Goal: Task Accomplishment & Management: Manage account settings

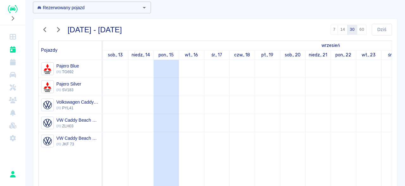
click at [45, 30] on icon "button" at bounding box center [44, 29] width 3 height 5
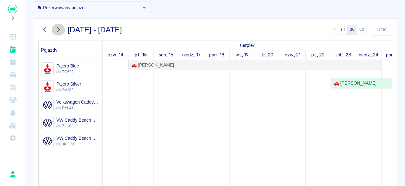
click at [58, 28] on icon "button" at bounding box center [58, 29] width 3 height 5
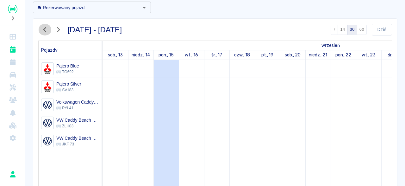
click at [45, 30] on icon "button" at bounding box center [44, 29] width 3 height 5
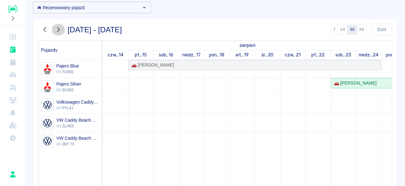
click at [63, 29] on button "button" at bounding box center [58, 30] width 13 height 12
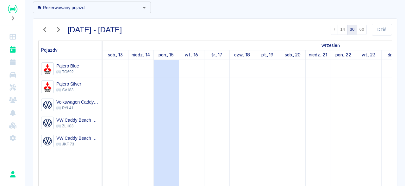
click at [63, 29] on button "button" at bounding box center [58, 30] width 13 height 12
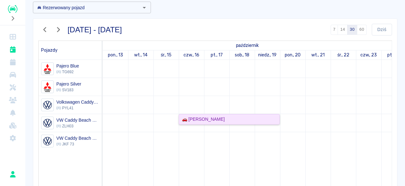
click at [185, 120] on div "🚗 Piotr Szomiński" at bounding box center [201, 119] width 45 height 7
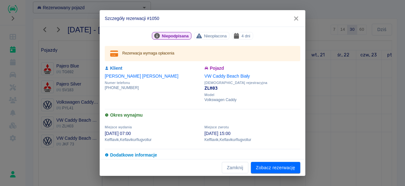
click at [134, 154] on h6 "Dodatkowe informacje" at bounding box center [203, 155] width 196 height 7
click at [272, 171] on link "Zobacz rezerwację" at bounding box center [275, 168] width 49 height 12
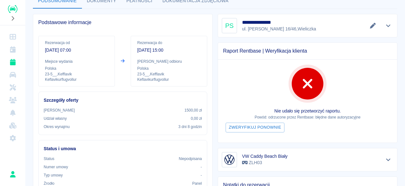
scroll to position [30, 0]
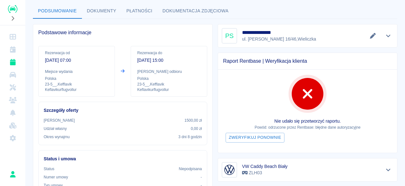
click at [106, 12] on button "Dokumenty" at bounding box center [102, 10] width 40 height 15
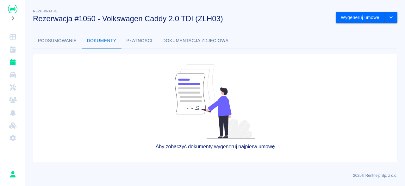
click at [139, 46] on button "Płatności" at bounding box center [140, 40] width 36 height 15
click at [53, 38] on button "Podsumowanie" at bounding box center [57, 40] width 49 height 15
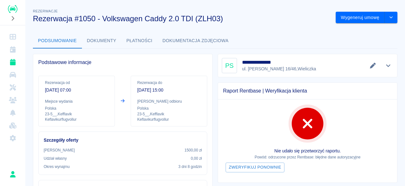
click at [215, 113] on div "Raport Rentbase | Weryfikacja klienta Nie udało się przetworzyć raportu. Powód:…" at bounding box center [305, 129] width 185 height 105
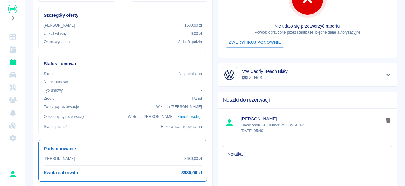
scroll to position [158, 0]
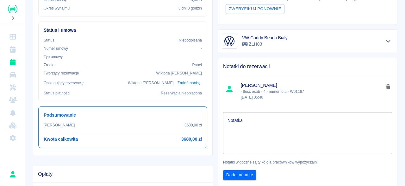
click at [261, 123] on textarea "Notatka" at bounding box center [308, 133] width 160 height 32
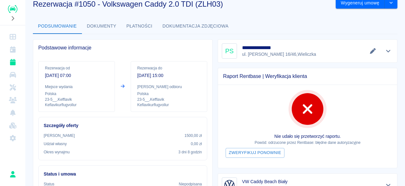
scroll to position [0, 0]
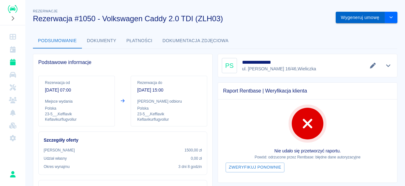
type textarea "wpłata 1104"
click at [377, 16] on button "Wygeneruj umowę" at bounding box center [360, 18] width 49 height 12
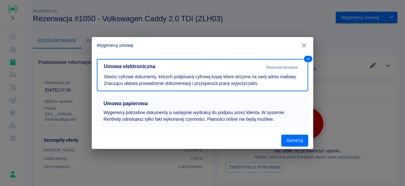
click at [141, 113] on p "Wygeneruj potrzebne dokumenty a następnie wydrukuj do podpisu przez klienta. W …" at bounding box center [202, 115] width 198 height 13
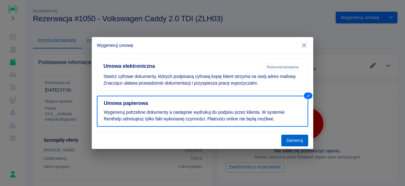
click at [297, 138] on button "Generuj" at bounding box center [294, 140] width 27 height 12
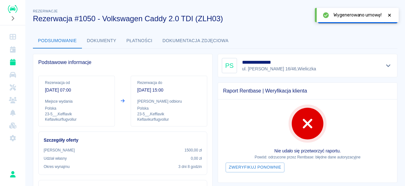
click at [131, 41] on button "Płatności" at bounding box center [140, 40] width 36 height 15
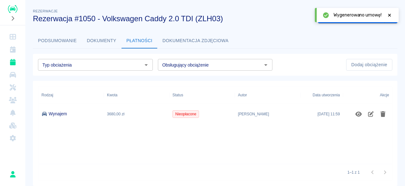
click at [186, 114] on span "Nieopłacone" at bounding box center [186, 114] width 26 height 6
click at [370, 113] on icon "Edytuj obciążenie" at bounding box center [370, 114] width 7 height 6
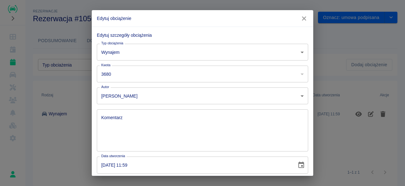
click at [220, 98] on body "**********" at bounding box center [202, 93] width 405 height 186
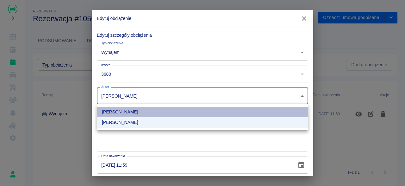
click at [132, 111] on li "Łukasz Kosiak" at bounding box center [202, 112] width 211 height 10
type input "49fcd978-0c47-485c-a221-b5ee0611368c"
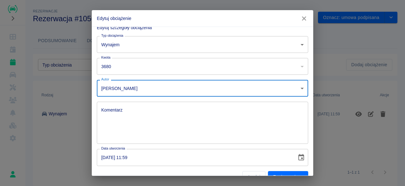
scroll to position [19, 0]
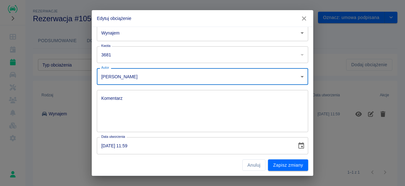
click at [288, 53] on input "3681" at bounding box center [194, 54] width 194 height 17
type input "3680"
click at [288, 57] on input "3680" at bounding box center [194, 54] width 194 height 17
click at [301, 31] on body "**********" at bounding box center [202, 93] width 405 height 186
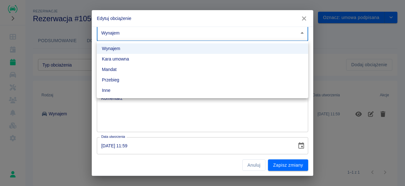
click at [148, 128] on div at bounding box center [202, 93] width 405 height 186
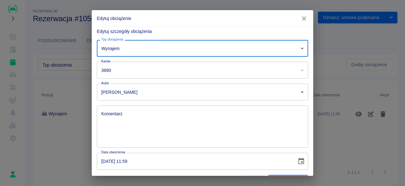
scroll to position [0, 0]
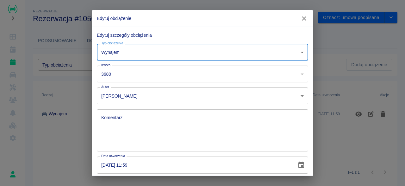
click at [304, 19] on icon "button" at bounding box center [304, 18] width 4 height 4
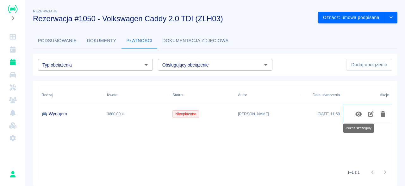
click at [360, 113] on icon "Pokaż szczegóły" at bounding box center [358, 114] width 7 height 6
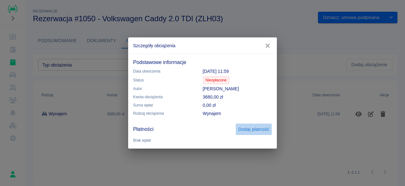
click at [245, 129] on button "Dodaj płatność" at bounding box center [254, 129] width 36 height 12
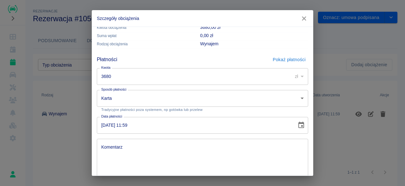
scroll to position [68, 0]
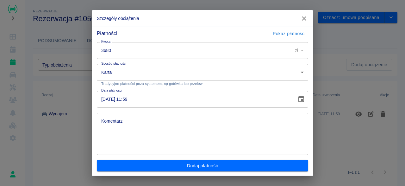
click at [207, 160] on button "Dodaj płatność" at bounding box center [202, 166] width 211 height 12
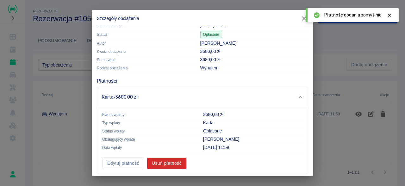
scroll to position [19, 0]
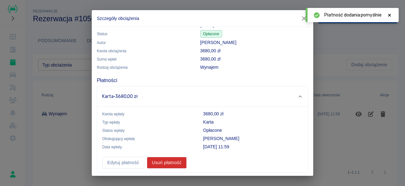
click at [279, 96] on div "Karta · 3680,00 zł" at bounding box center [199, 96] width 195 height 7
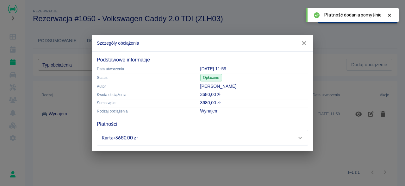
scroll to position [0, 0]
click at [274, 143] on div "Karta · 3680,00 zł" at bounding box center [202, 137] width 211 height 15
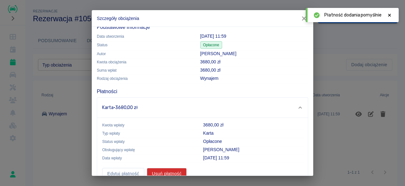
scroll to position [19, 0]
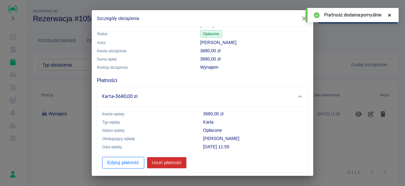
click at [119, 160] on button "Edytuj płatność" at bounding box center [123, 163] width 42 height 12
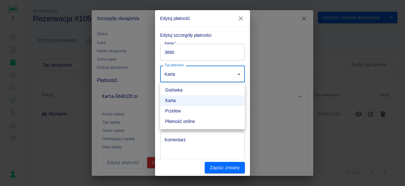
click at [184, 73] on body "**********" at bounding box center [202, 93] width 405 height 186
click at [178, 112] on li "Przelew" at bounding box center [202, 111] width 85 height 10
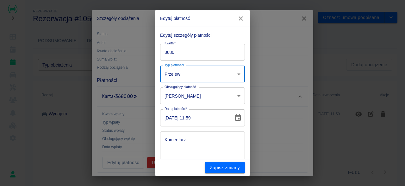
type input "bank_transfer"
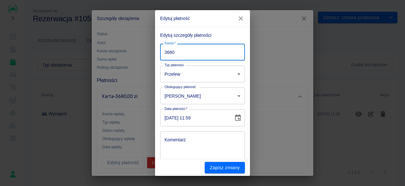
click at [187, 52] on input "3680" at bounding box center [202, 52] width 85 height 17
drag, startPoint x: 179, startPoint y: 51, endPoint x: 157, endPoint y: 50, distance: 21.5
click at [160, 50] on input "3680" at bounding box center [202, 52] width 85 height 17
type input "1104"
click at [230, 168] on button "Zapisz zmiany" at bounding box center [225, 168] width 40 height 12
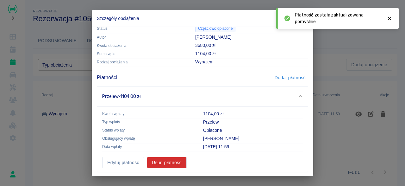
scroll to position [0, 0]
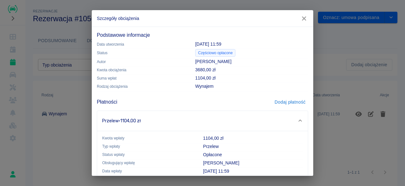
click at [305, 18] on icon "button" at bounding box center [304, 18] width 4 height 4
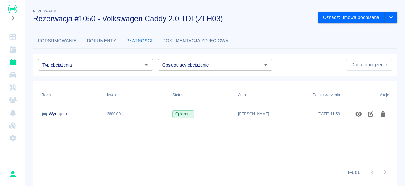
click at [185, 115] on span "Opłacone" at bounding box center [183, 114] width 21 height 6
click at [370, 114] on icon "Edytuj obciążenie" at bounding box center [371, 114] width 6 height 6
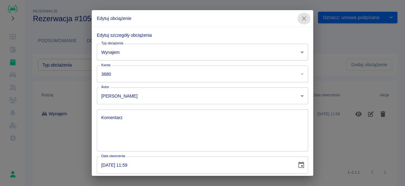
click at [304, 19] on icon "button" at bounding box center [304, 18] width 8 height 7
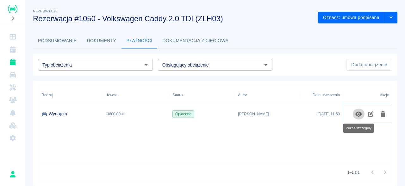
click at [360, 113] on icon "Pokaż szczegóły" at bounding box center [358, 114] width 7 height 6
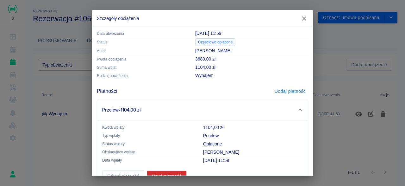
scroll to position [24, 0]
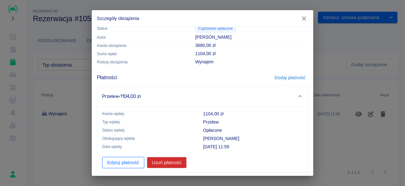
click at [134, 163] on button "Edytuj płatność" at bounding box center [123, 163] width 42 height 12
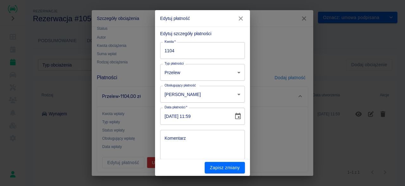
scroll to position [0, 0]
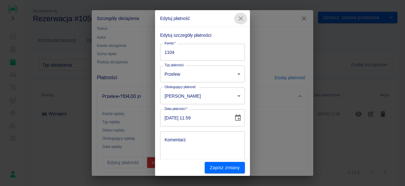
click at [241, 19] on icon "button" at bounding box center [241, 18] width 4 height 4
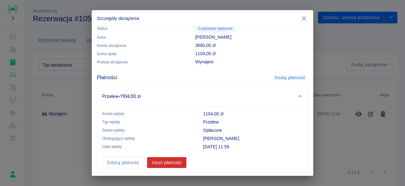
click at [300, 94] on icon at bounding box center [300, 96] width 6 height 4
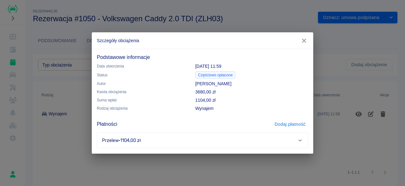
click at [225, 76] on span "Częściowo opłacone" at bounding box center [216, 75] width 40 height 6
click at [305, 41] on icon "button" at bounding box center [304, 41] width 4 height 4
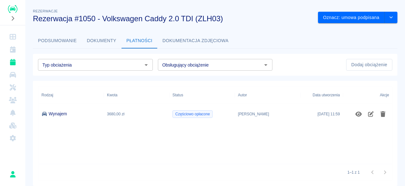
click at [47, 38] on button "Podsumowanie" at bounding box center [57, 40] width 49 height 15
